Goal: Transaction & Acquisition: Subscribe to service/newsletter

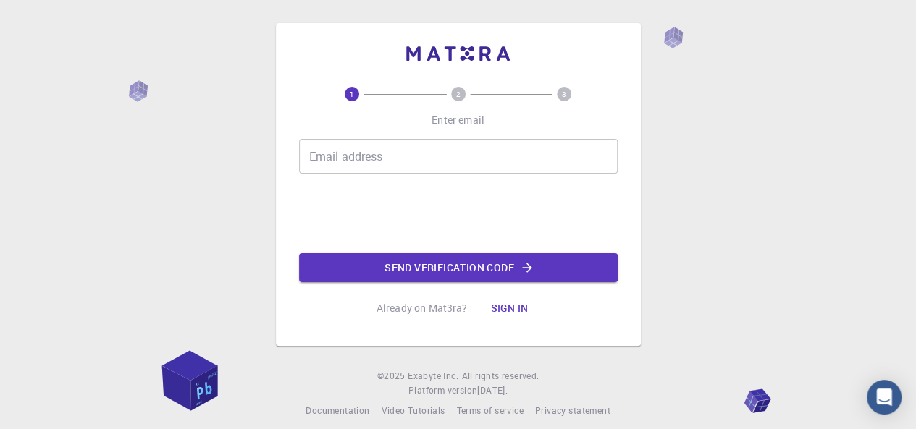
click at [450, 313] on p "Already on Mat3ra?" at bounding box center [421, 308] width 91 height 14
click at [497, 308] on button "Sign in" at bounding box center [508, 308] width 61 height 29
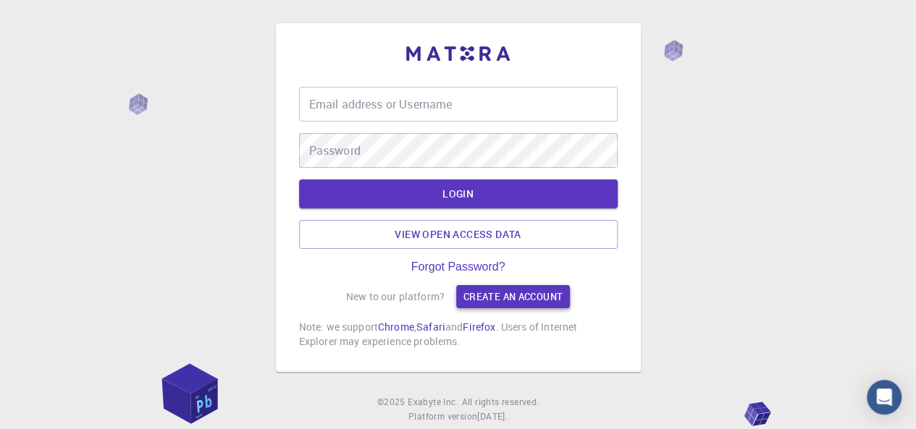
click at [473, 302] on link "Create an account" at bounding box center [513, 296] width 114 height 23
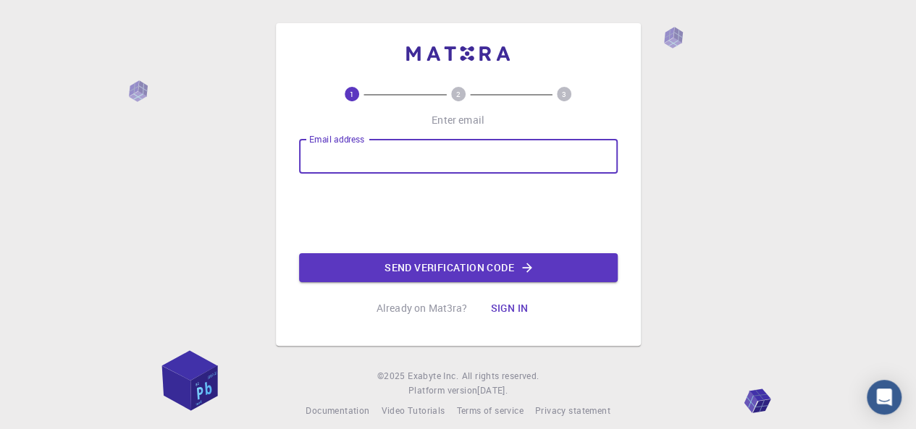
click at [414, 164] on input "Email address" at bounding box center [458, 156] width 318 height 35
type input "[EMAIL_ADDRESS][DOMAIN_NAME]"
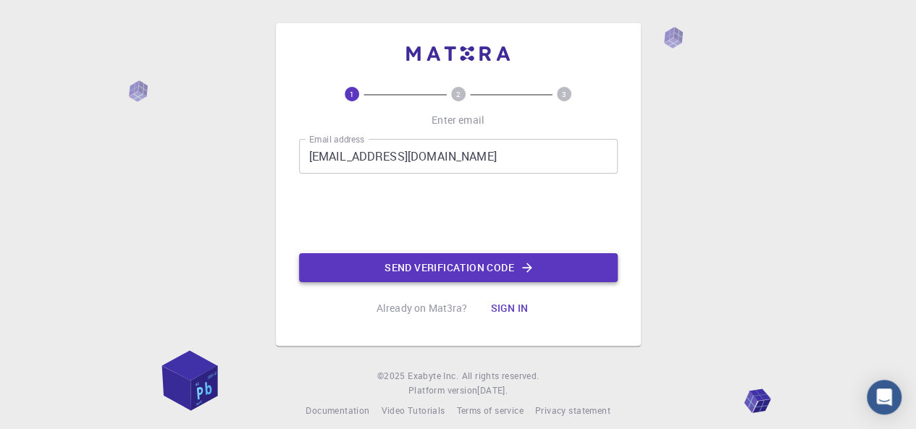
click at [441, 273] on button "Send verification code" at bounding box center [458, 267] width 318 height 29
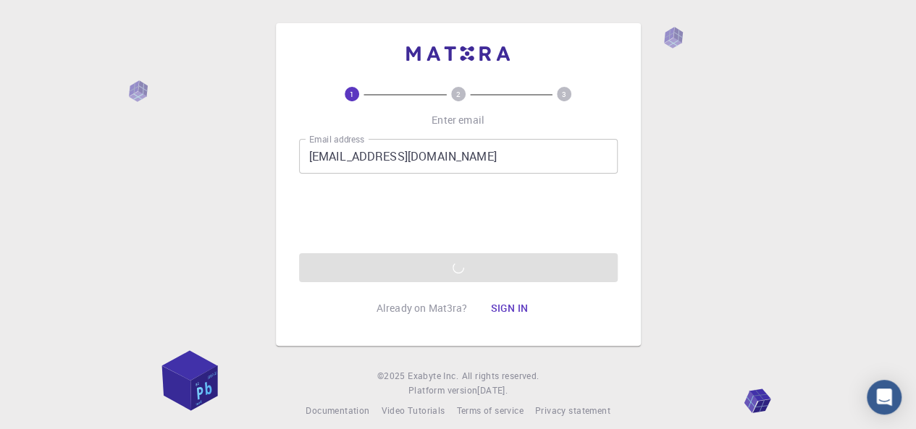
click at [403, 266] on div "Email address [EMAIL_ADDRESS][DOMAIN_NAME] Email address 0cAFcWeA75U2tIipFWO6v3…" at bounding box center [458, 210] width 318 height 143
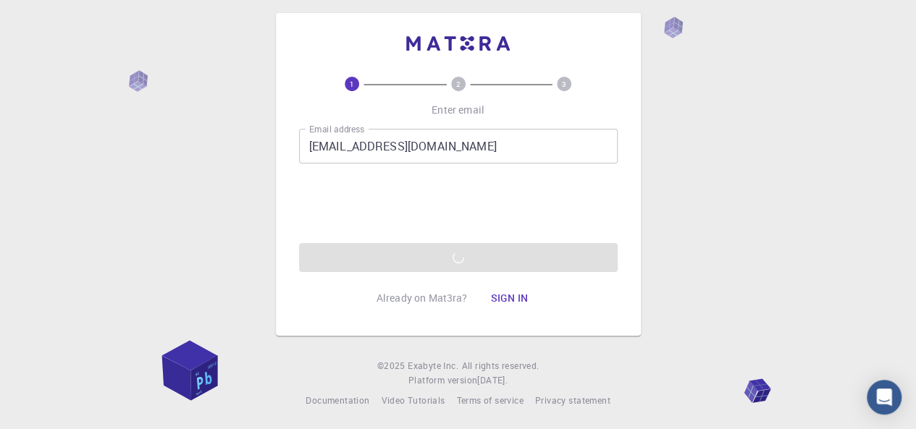
scroll to position [13, 0]
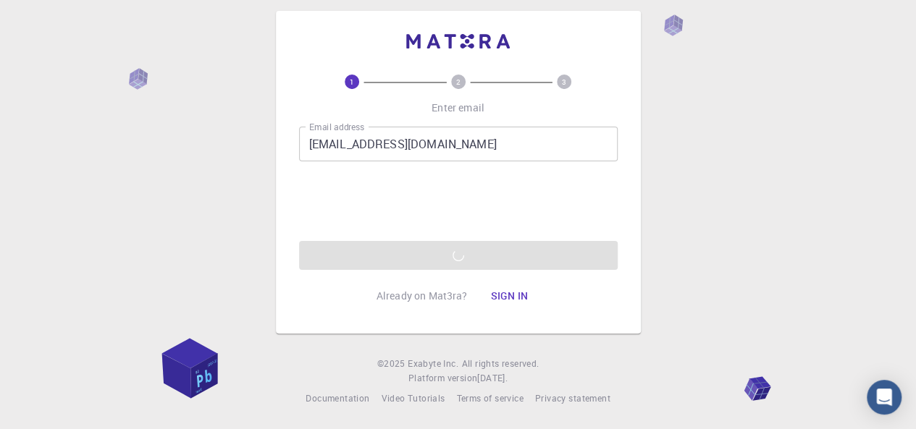
click at [415, 251] on div "Email address [EMAIL_ADDRESS][DOMAIN_NAME] Email address 0cAFcWeA75U2tIipFWO6v3…" at bounding box center [458, 198] width 318 height 143
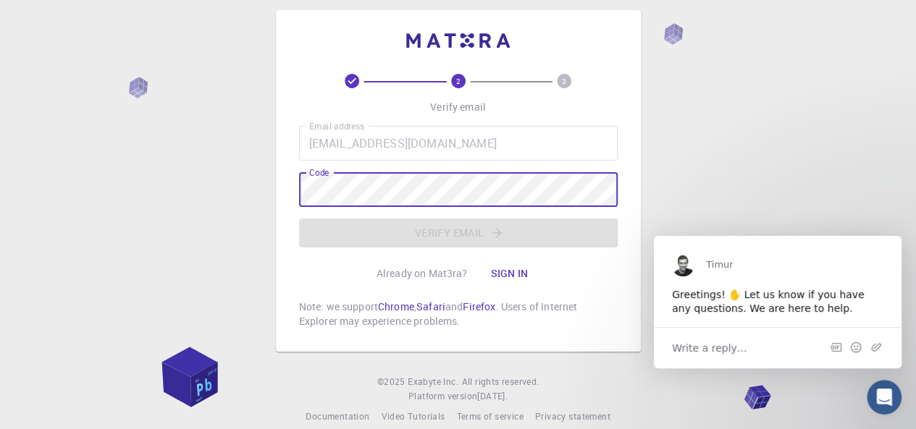
scroll to position [0, 0]
